Goal: Task Accomplishment & Management: Use online tool/utility

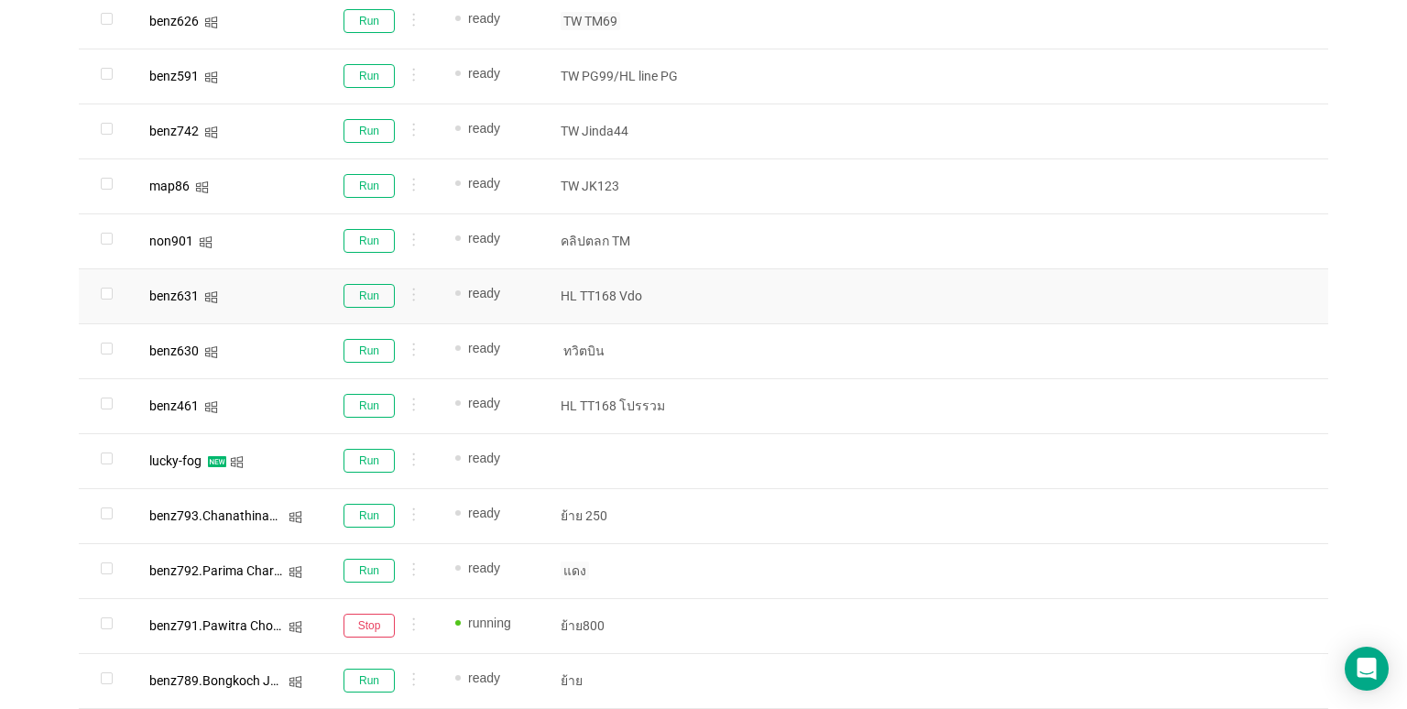
scroll to position [1025, 0]
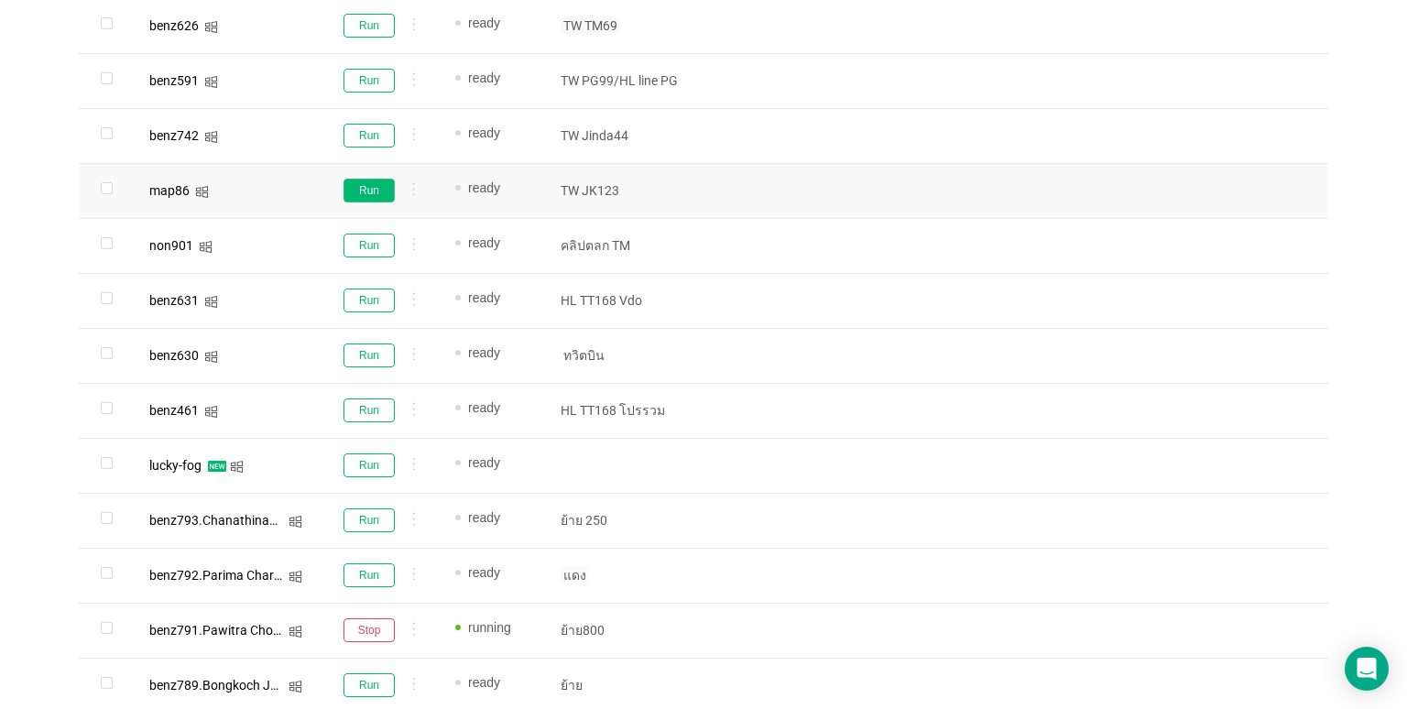
click at [355, 190] on button "Run" at bounding box center [368, 191] width 51 height 24
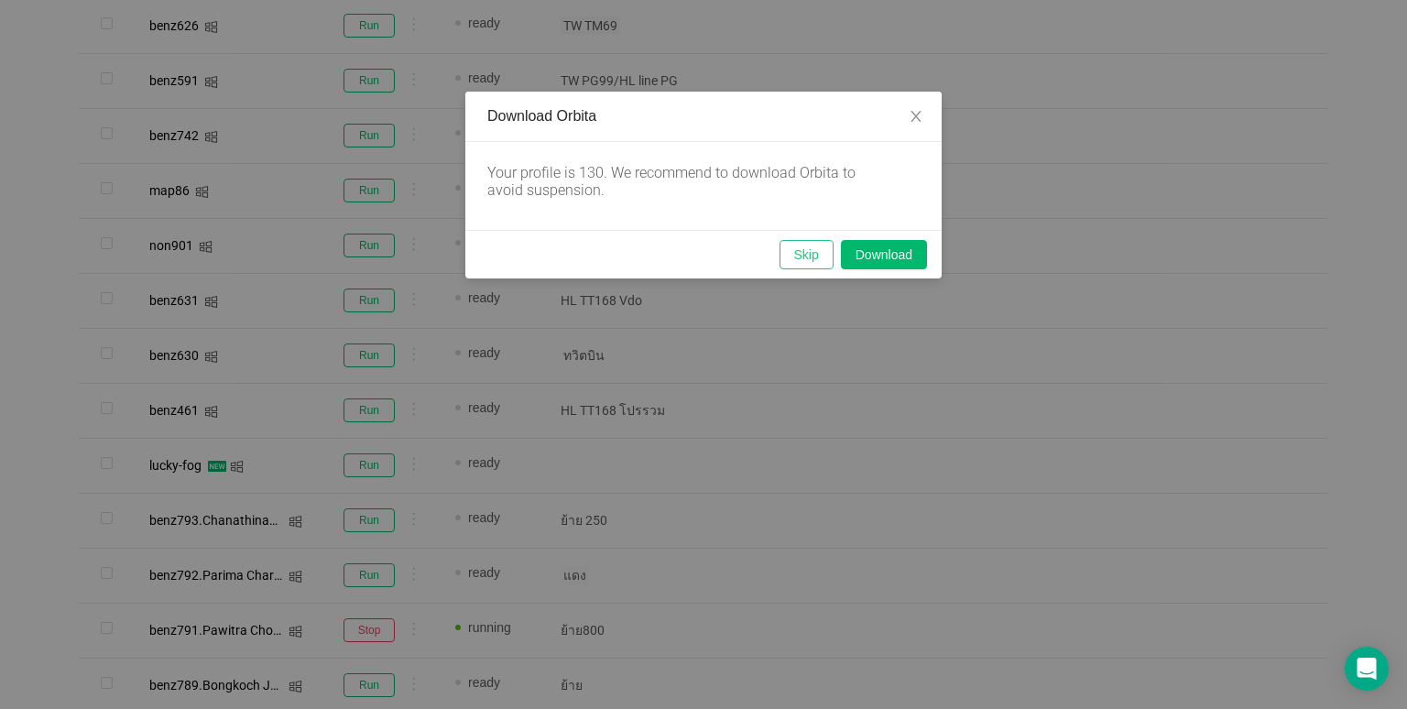
click at [799, 245] on button "Skip" at bounding box center [806, 254] width 54 height 29
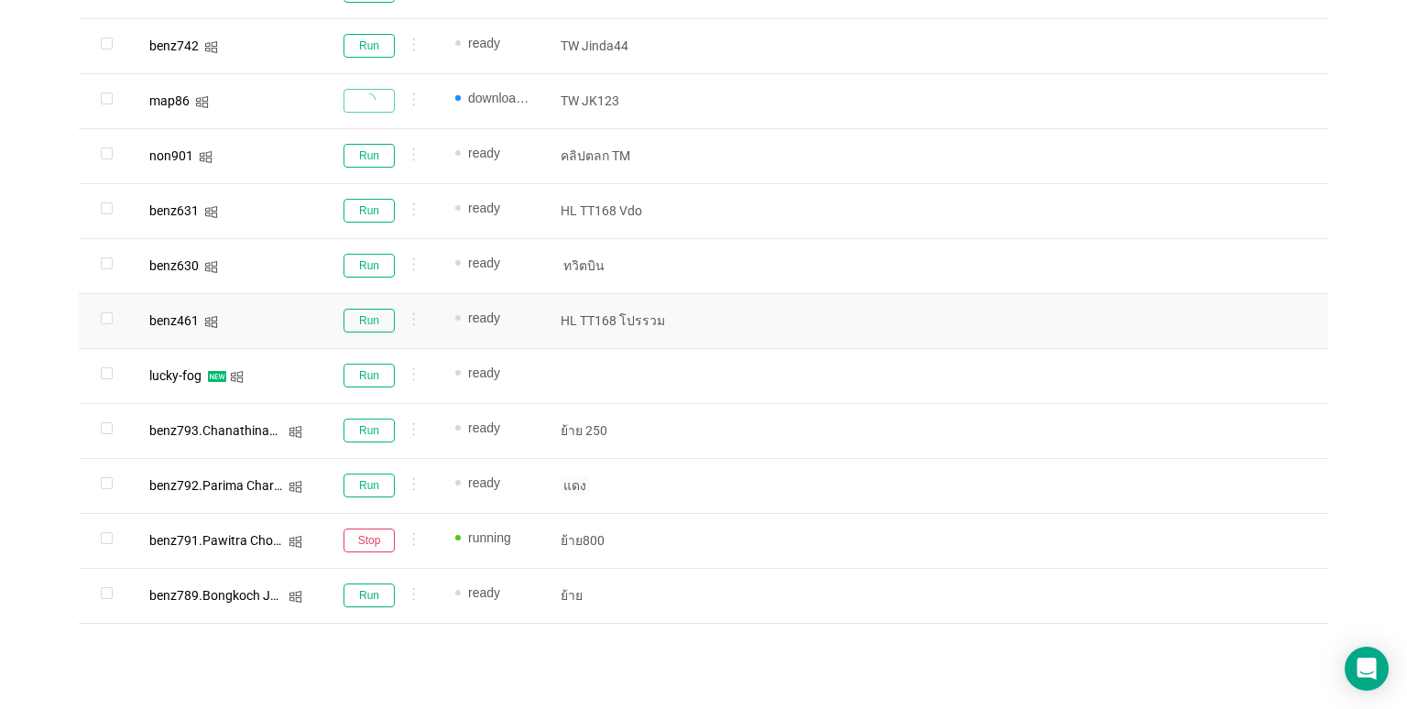
scroll to position [1116, 0]
click at [370, 477] on button "Run" at bounding box center [368, 484] width 51 height 24
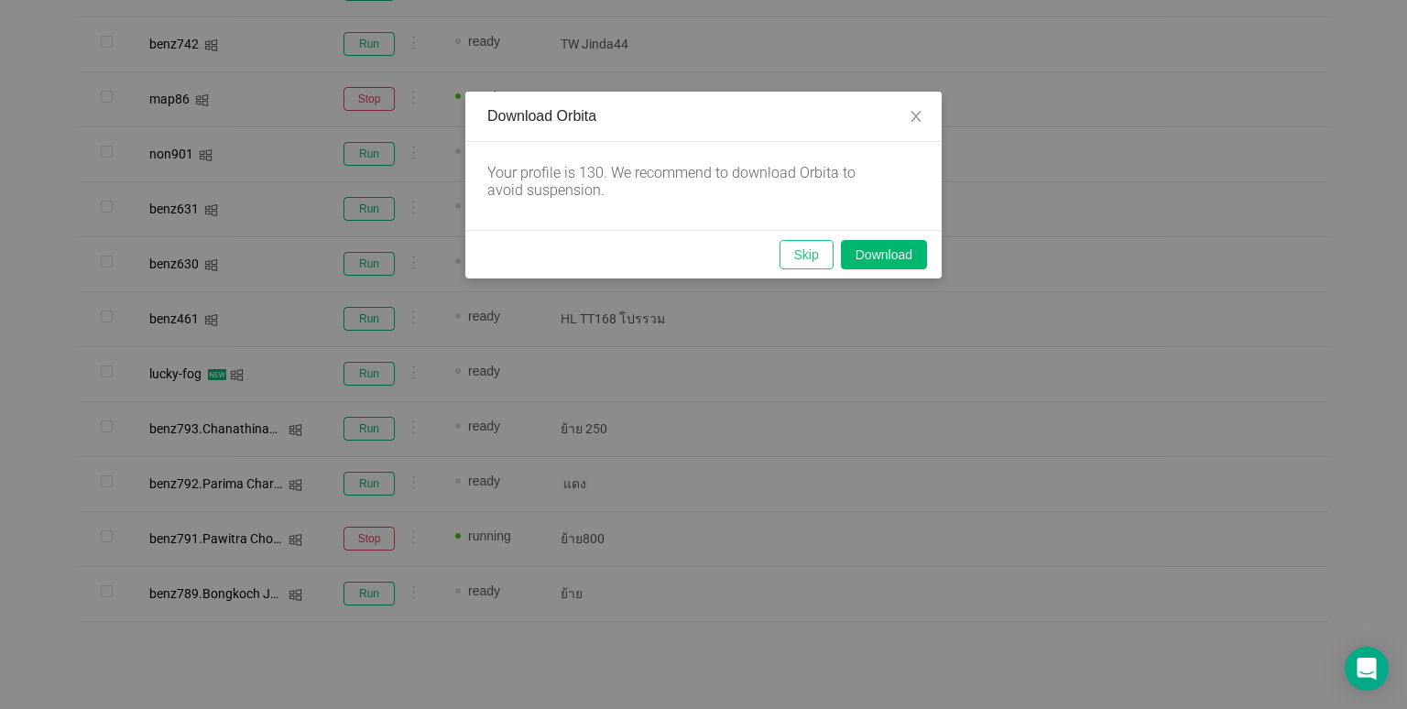
click at [809, 230] on div "Skip Download" at bounding box center [703, 254] width 476 height 49
click at [806, 252] on button "Skip" at bounding box center [806, 254] width 54 height 29
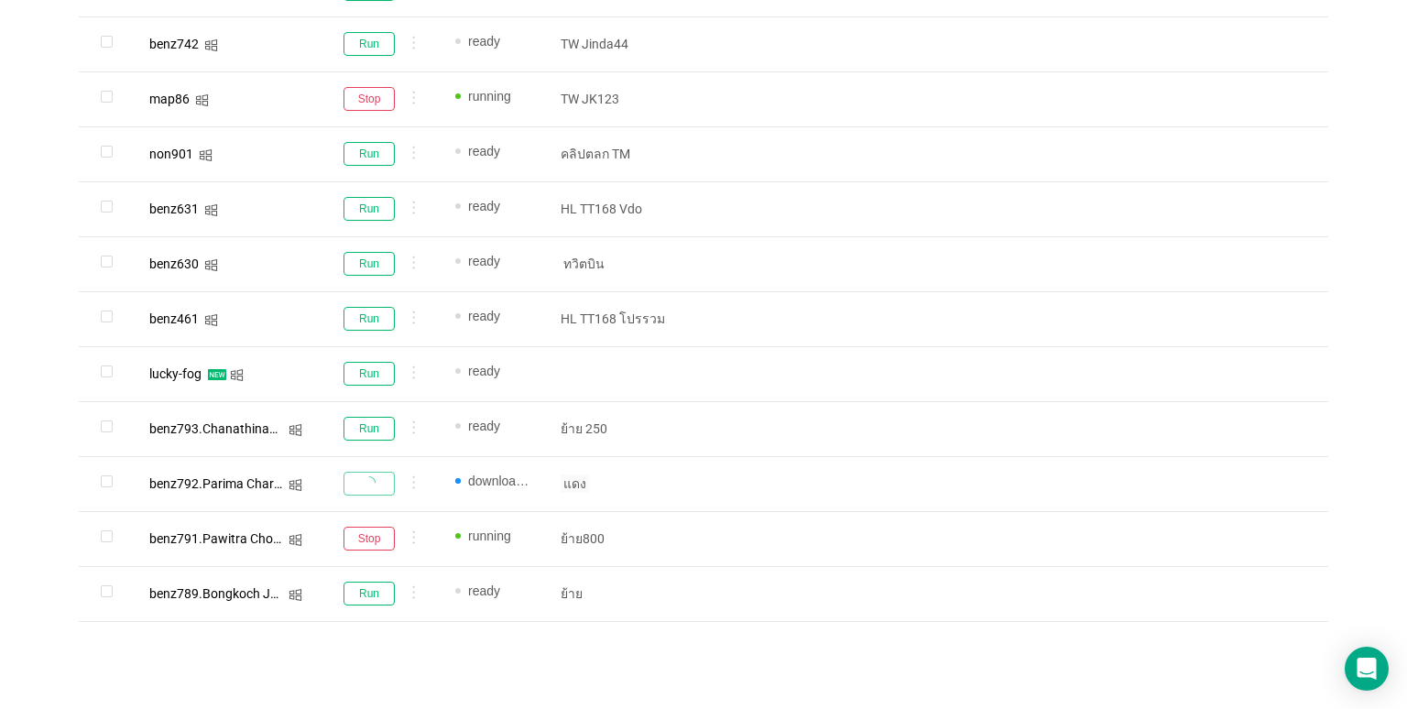
click at [808, 251] on div "Download Orbita Your profile is 130. We recommend to download Orbita to avoid s…" at bounding box center [703, 354] width 1407 height 709
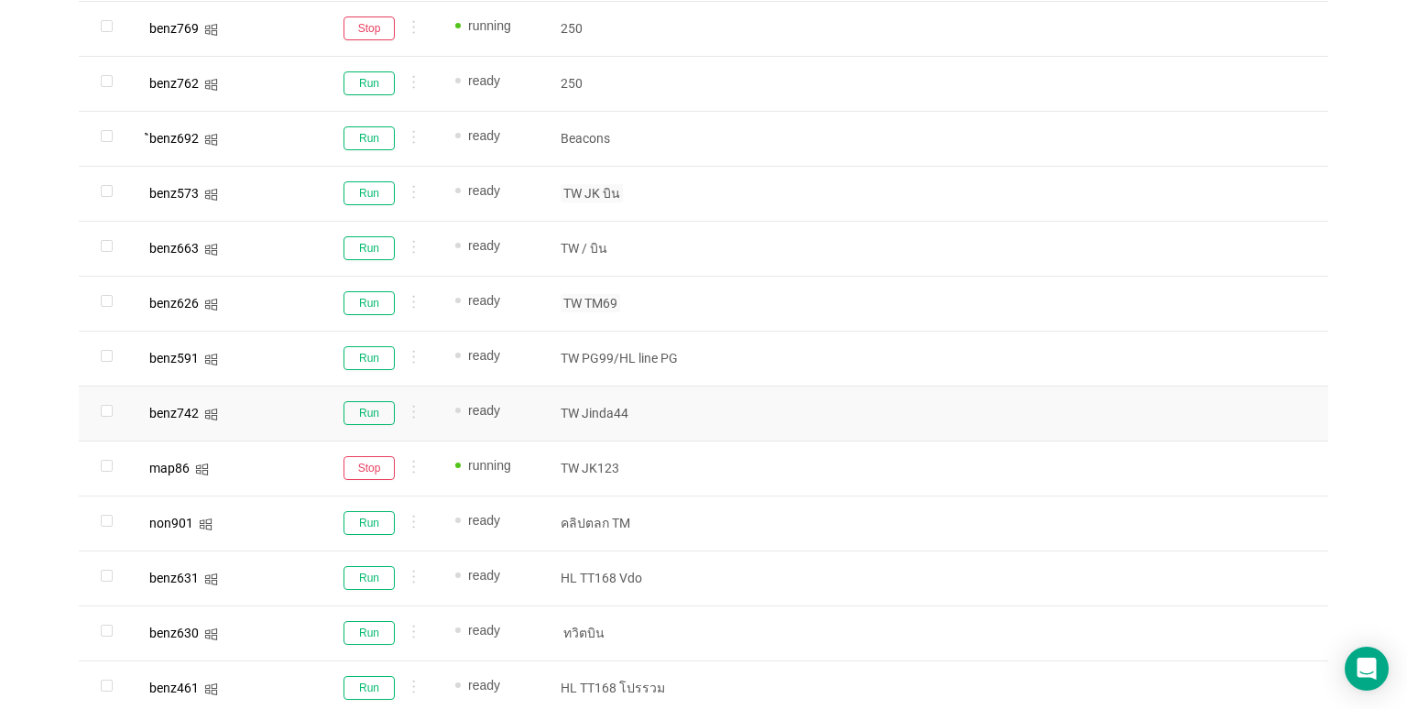
scroll to position [750, 0]
click at [351, 292] on button "Run" at bounding box center [368, 300] width 51 height 24
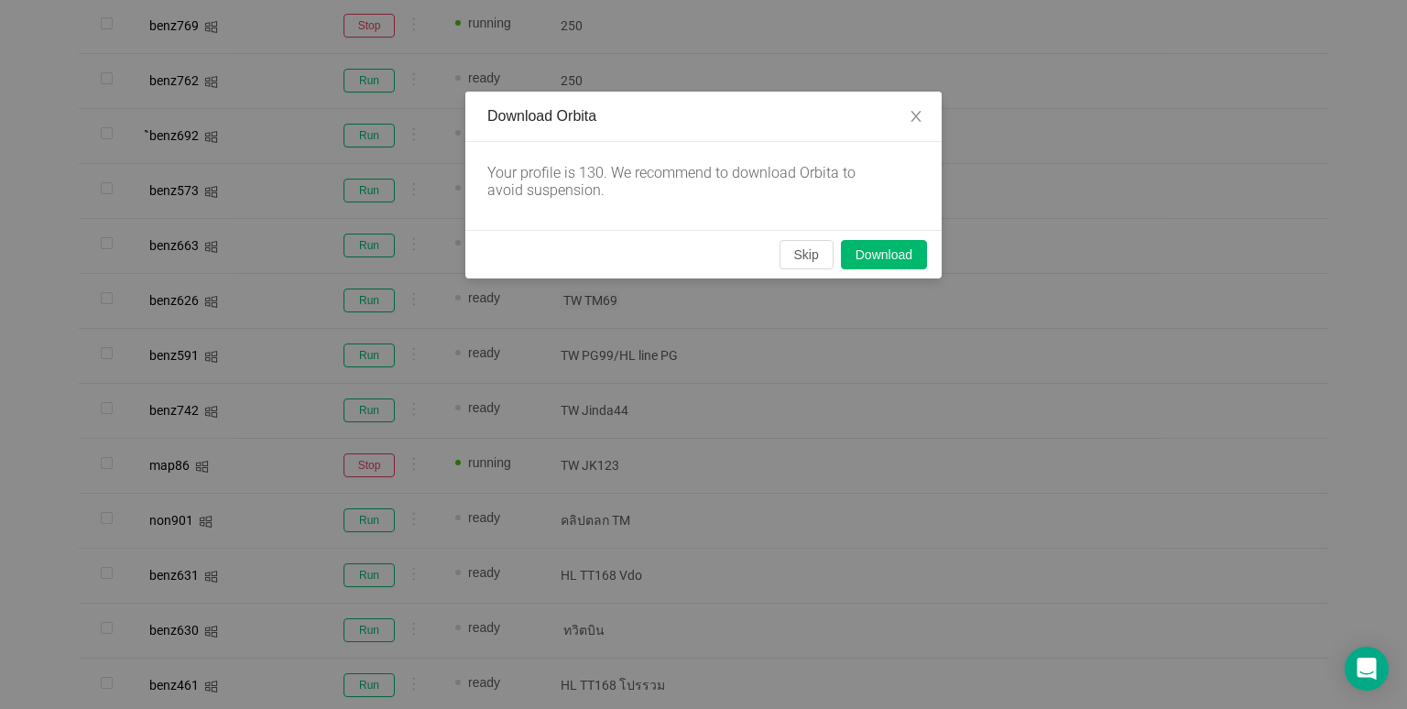
click at [810, 239] on div "Skip Download" at bounding box center [703, 254] width 476 height 49
click at [810, 243] on button "Skip" at bounding box center [806, 254] width 54 height 29
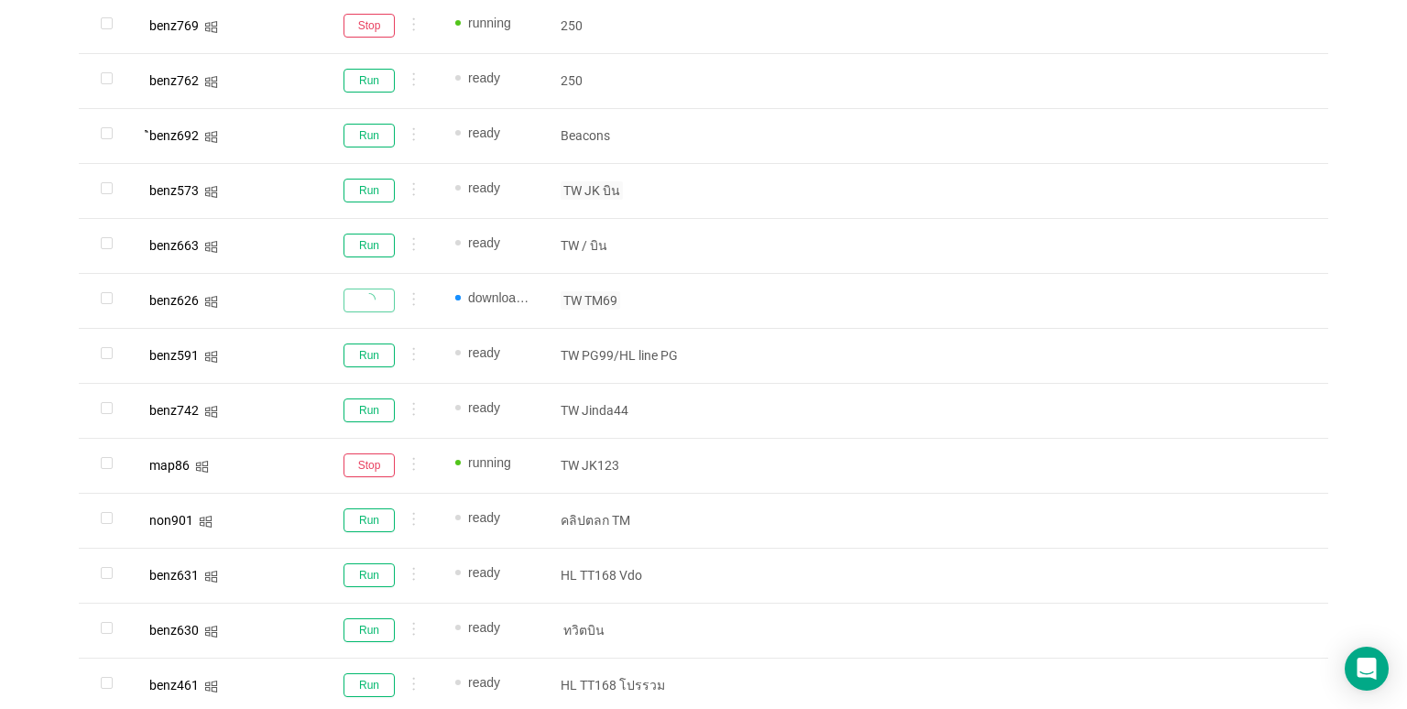
scroll to position [109, 0]
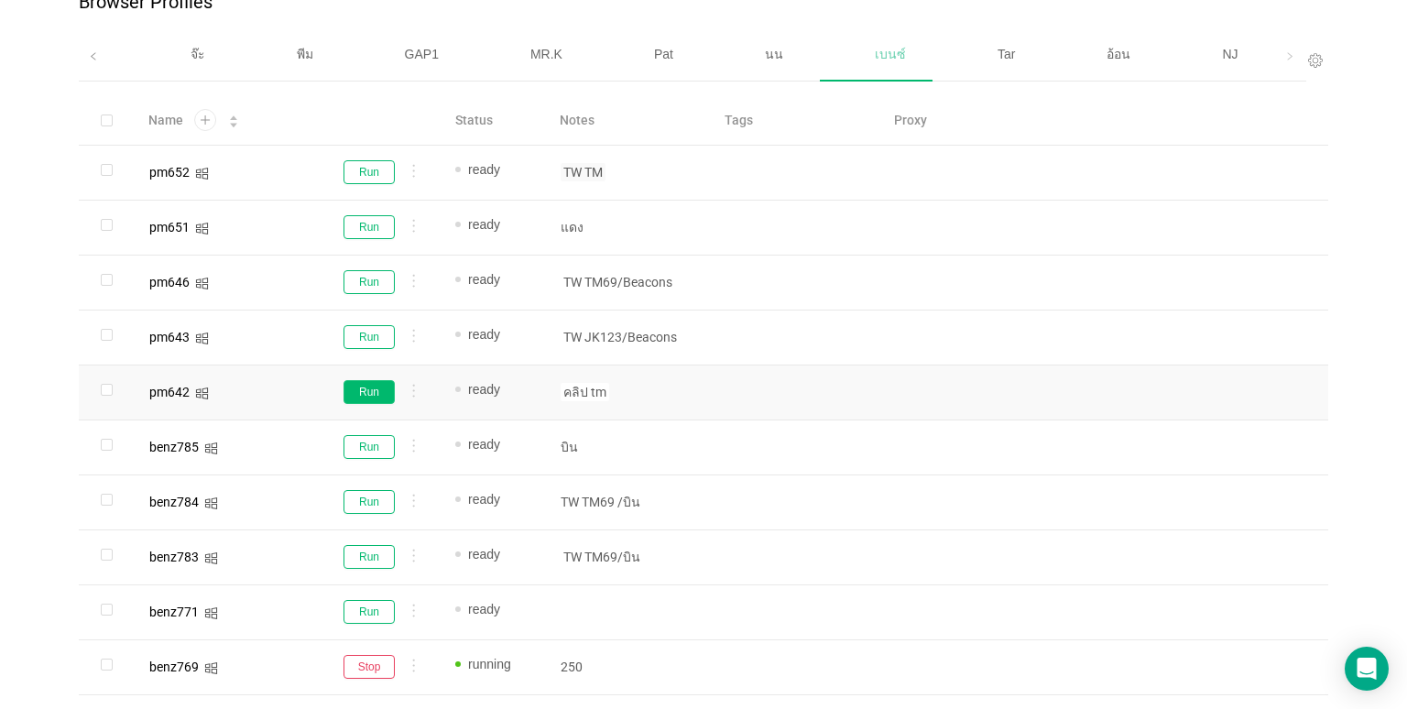
click at [350, 388] on button "Run" at bounding box center [368, 392] width 51 height 24
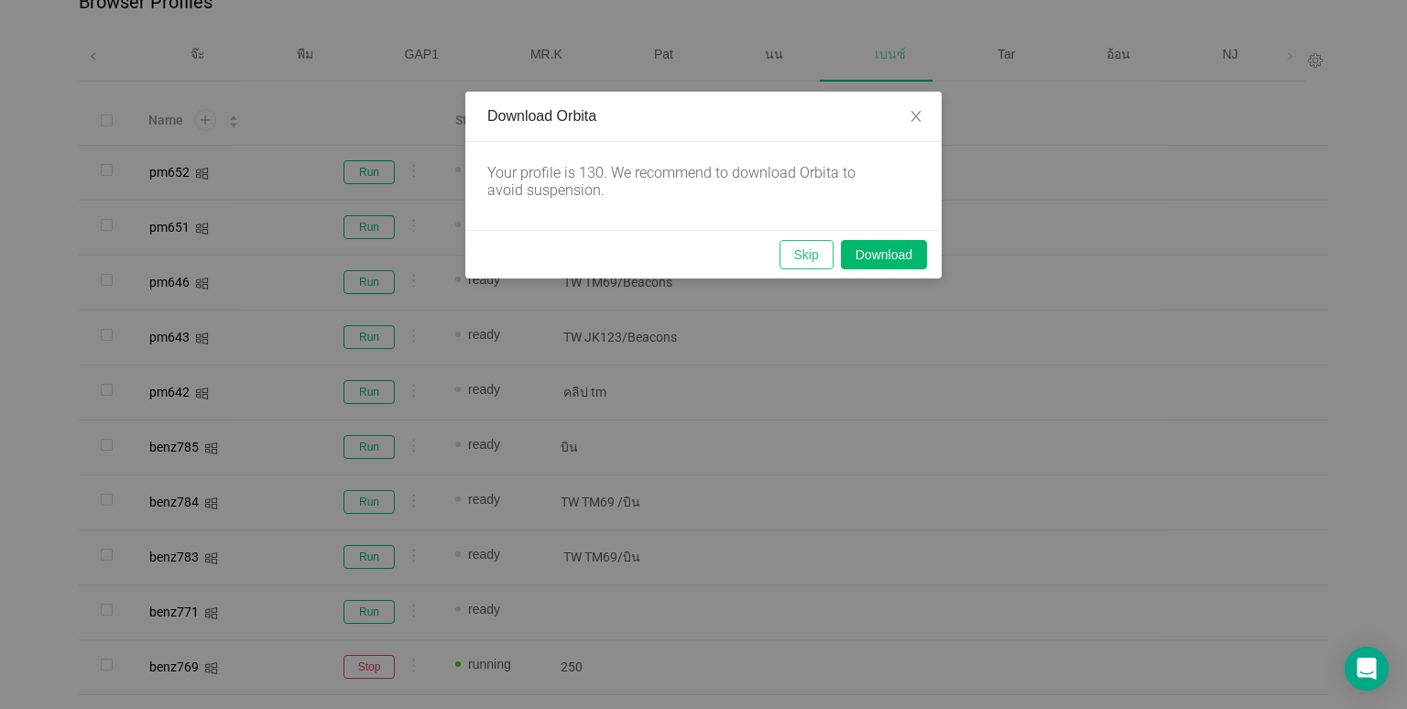
click at [807, 249] on button "Skip" at bounding box center [806, 254] width 54 height 29
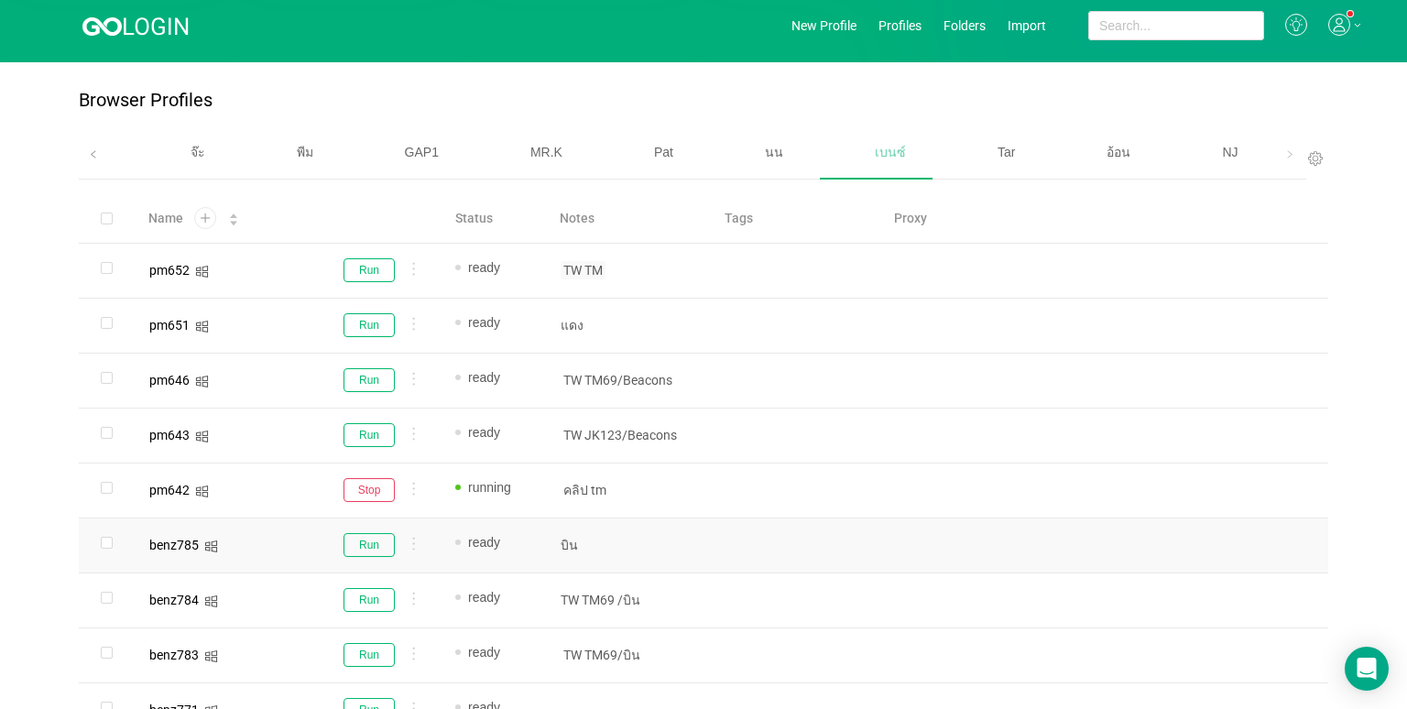
scroll to position [0, 0]
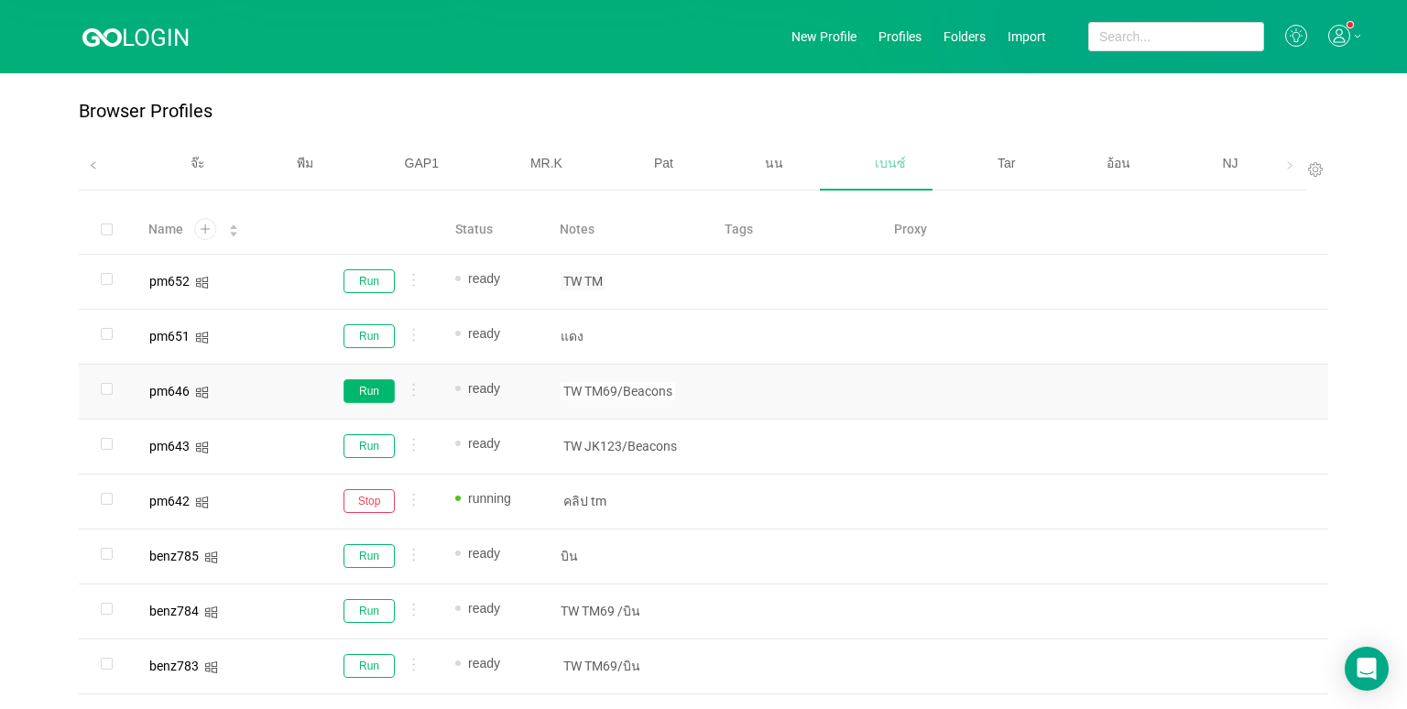
click at [354, 394] on button "Run" at bounding box center [368, 391] width 51 height 24
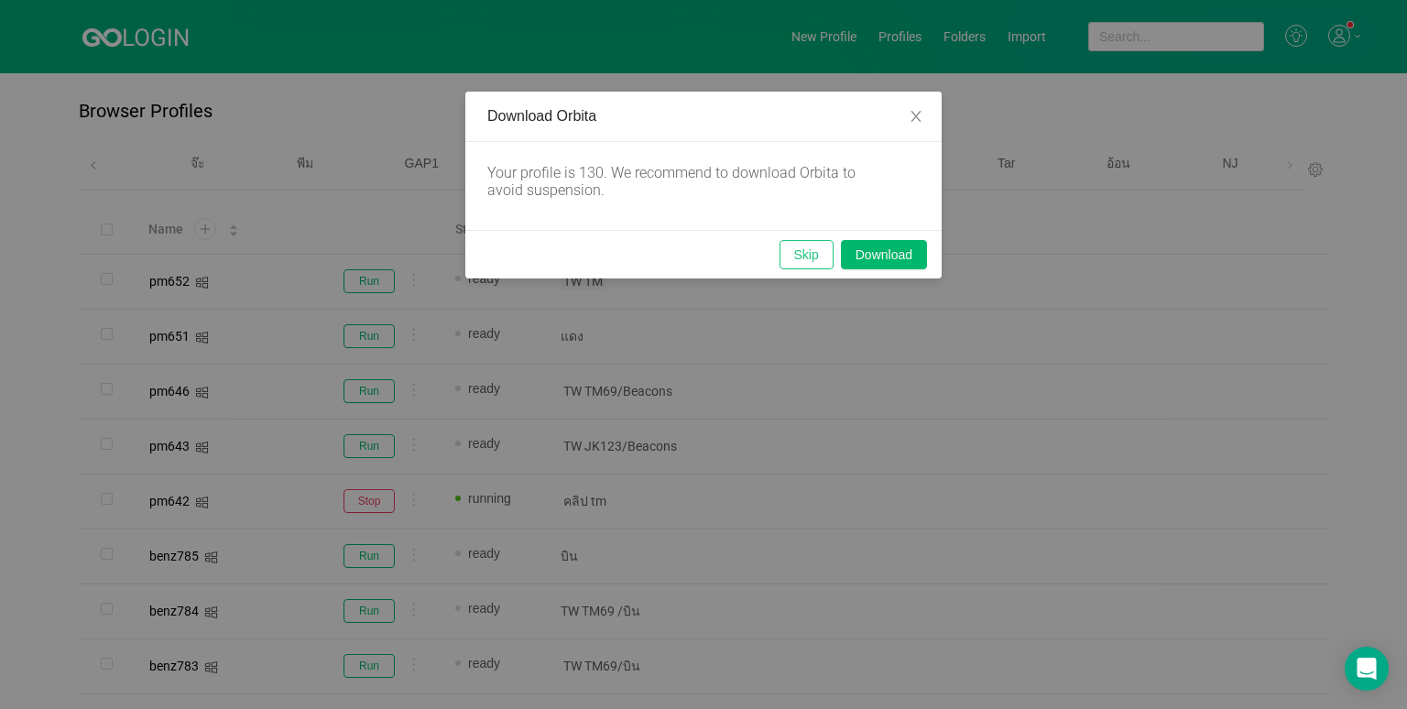
click at [808, 256] on button "Skip" at bounding box center [806, 254] width 54 height 29
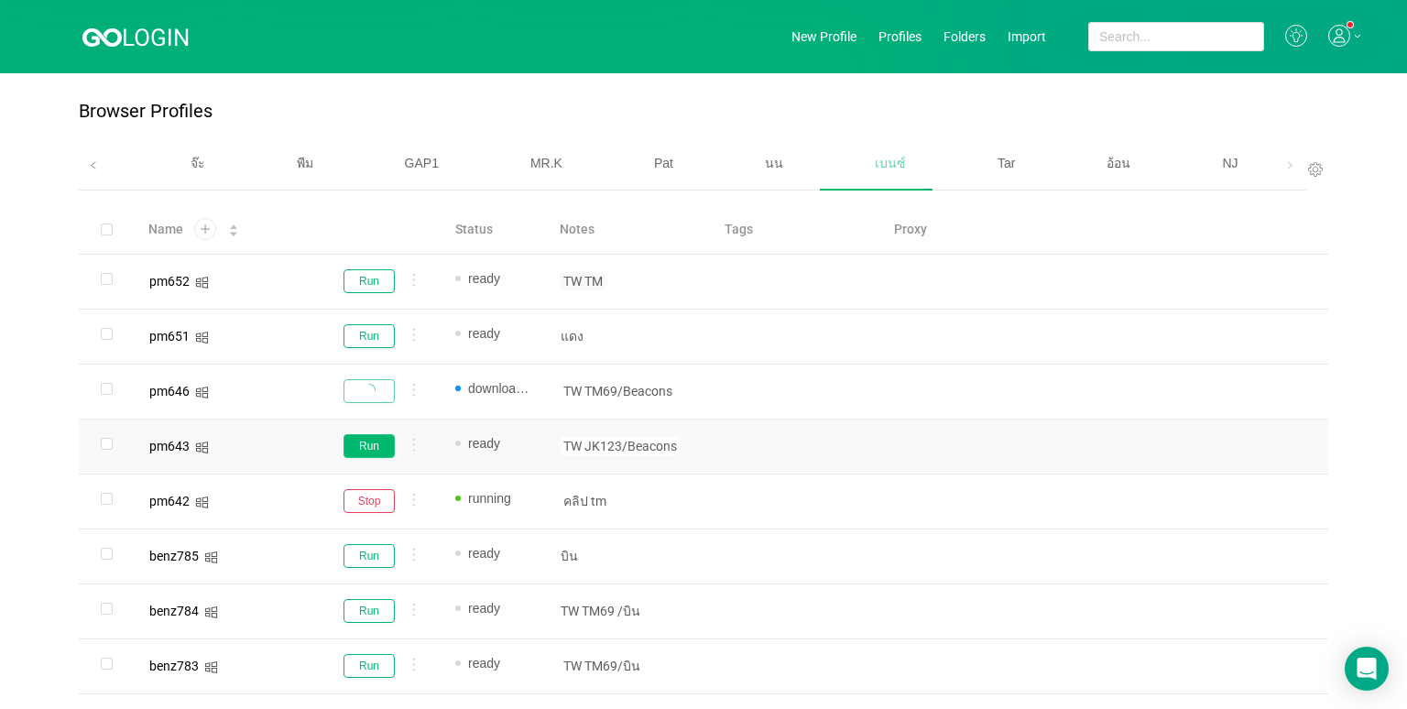
click at [377, 440] on button "Run" at bounding box center [368, 446] width 51 height 24
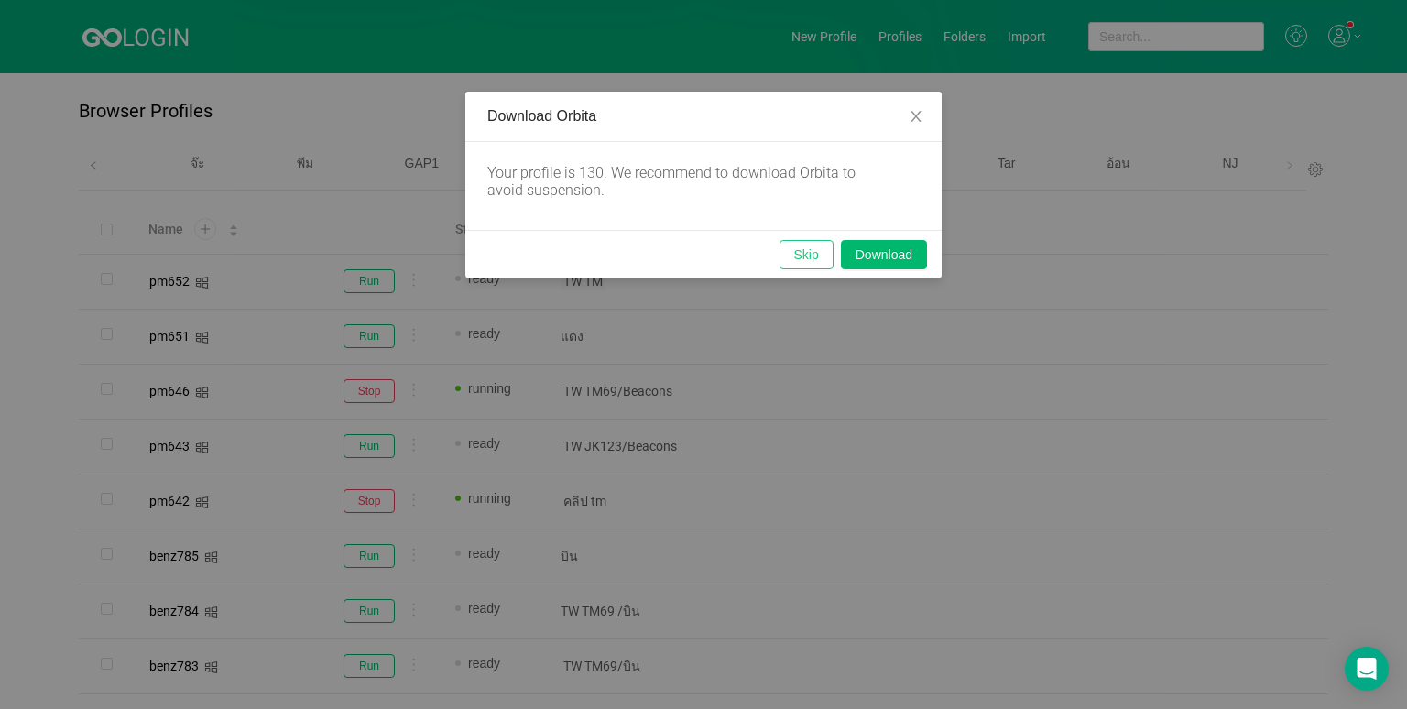
click at [809, 252] on button "Skip" at bounding box center [806, 254] width 54 height 29
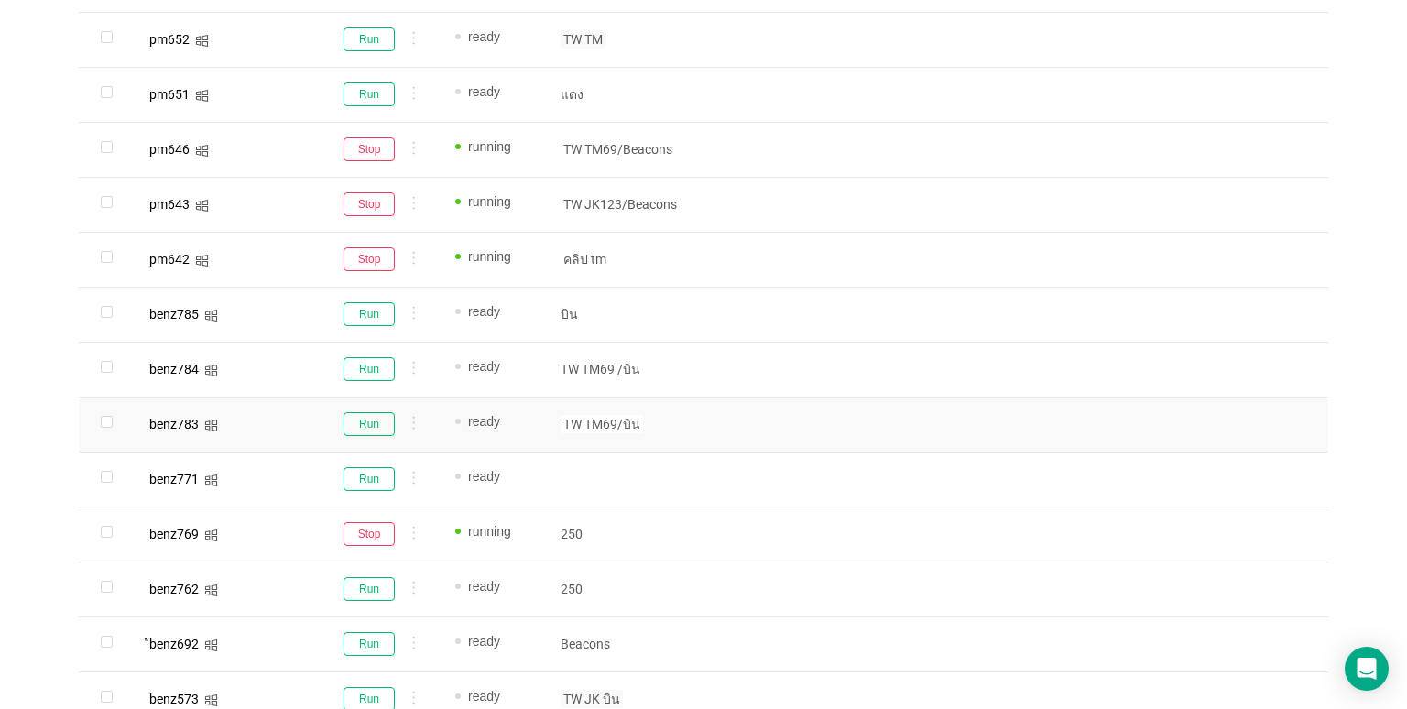
scroll to position [275, 0]
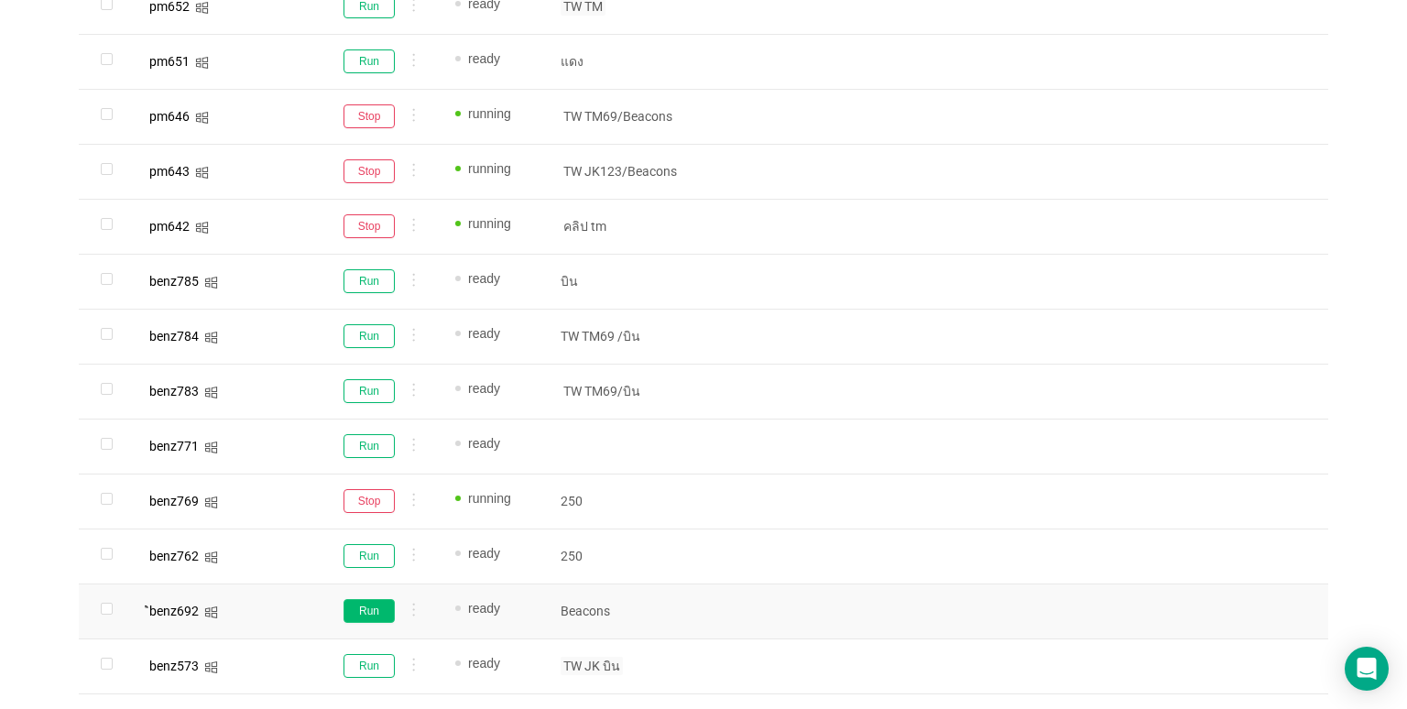
click at [361, 605] on button "Run" at bounding box center [368, 611] width 51 height 24
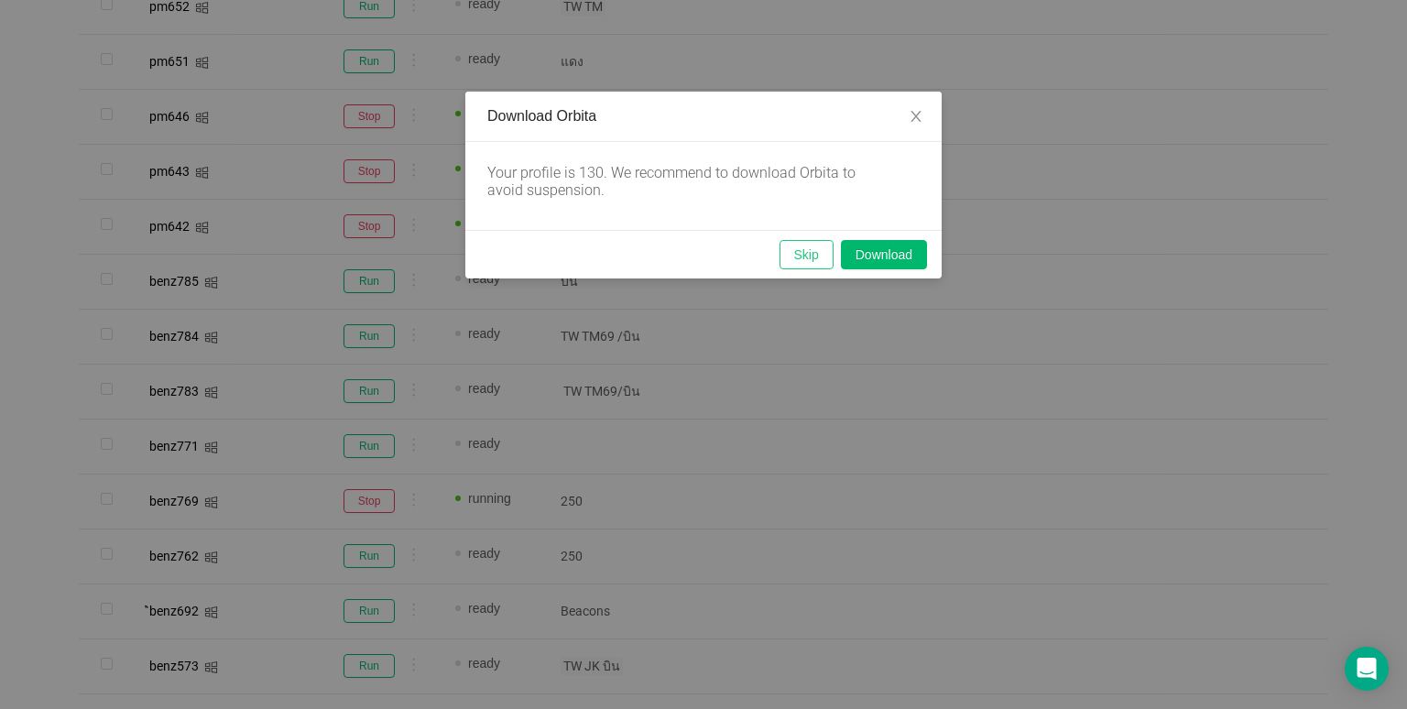
click at [799, 253] on button "Skip" at bounding box center [806, 254] width 54 height 29
